Goal: Transaction & Acquisition: Purchase product/service

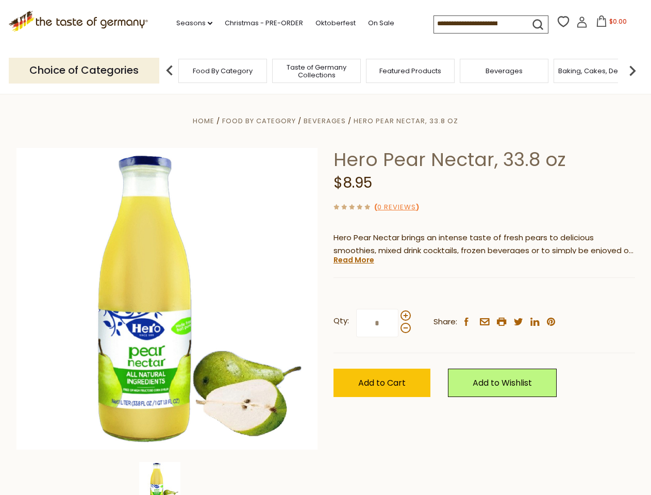
click at [325, 247] on div "Home Food By Category [GEOGRAPHIC_DATA] Hero Pear Nectar, 33.8 oz Hero Pear Nec…" at bounding box center [326, 312] width 634 height 397
click at [190, 23] on link "Seasons dropdown_arrow" at bounding box center [194, 23] width 36 height 11
click at [609, 24] on span "$0.00" at bounding box center [618, 21] width 18 height 9
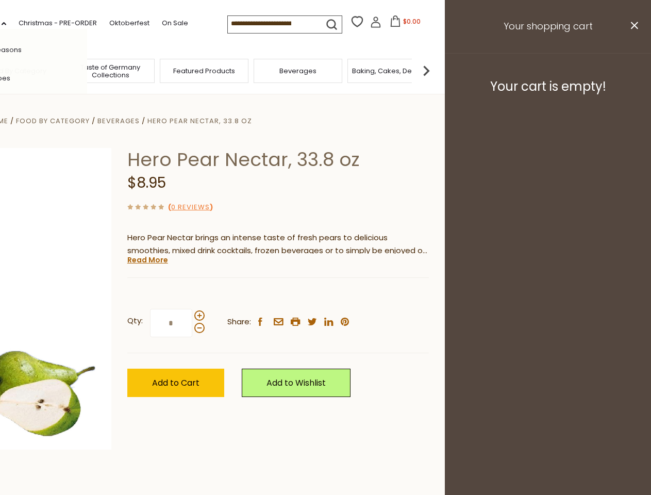
click at [170, 70] on header "Free Shipping Starts at $80.00. Varies by Region. Exclusions Apply. Click here …" at bounding box center [119, 47] width 651 height 94
click at [632, 70] on footer "Your cart is empty!" at bounding box center [548, 86] width 206 height 66
click at [325, 294] on div "Qty: * Share: facebook email printer twitter linkedin pinterest" at bounding box center [278, 323] width 302 height 60
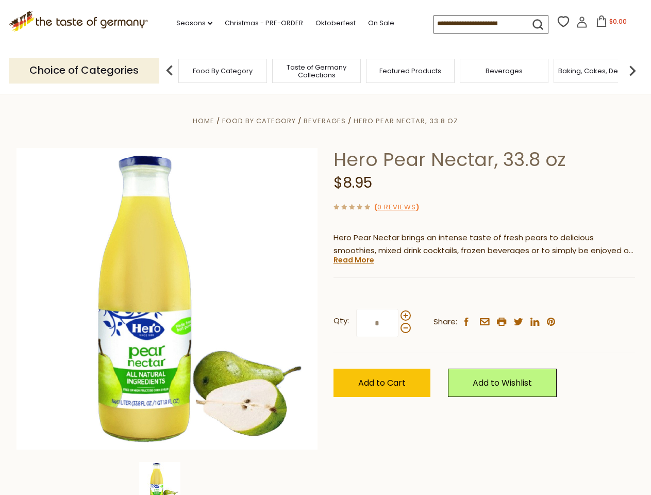
click at [167, 478] on div "Home Food By Category [GEOGRAPHIC_DATA] Hero Pear Nectar, 33.8 oz Hero Pear Nec…" at bounding box center [326, 312] width 634 height 397
click at [167, 478] on img at bounding box center [159, 482] width 41 height 41
click at [353, 260] on link "Read More" at bounding box center [353, 260] width 41 height 10
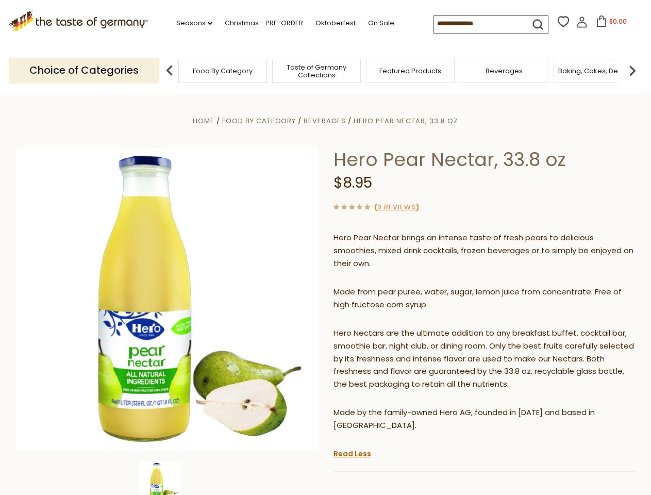
click at [405, 327] on p "Hero Nectars are the ultimate addition to any breakfast buffet, cocktail bar, s…" at bounding box center [484, 359] width 302 height 64
